Goal: Task Accomplishment & Management: Complete application form

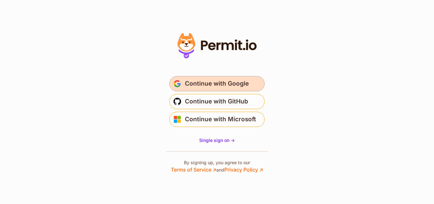
click at [203, 87] on span "Continue with Google" at bounding box center [217, 83] width 64 height 10
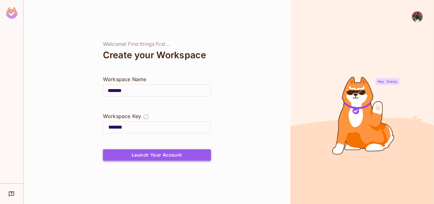
click at [153, 153] on button "Launch Your Account" at bounding box center [157, 154] width 108 height 11
